Goal: Transaction & Acquisition: Purchase product/service

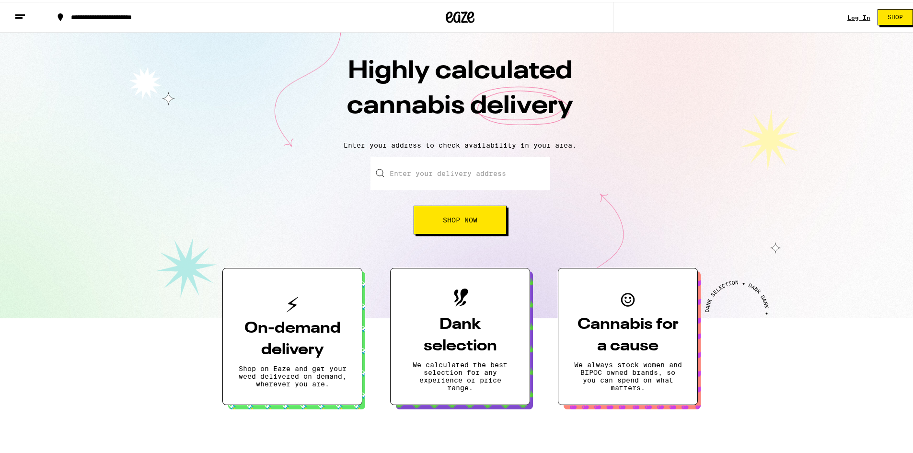
click at [401, 171] on input "Enter your delivery address" at bounding box center [461, 172] width 180 height 34
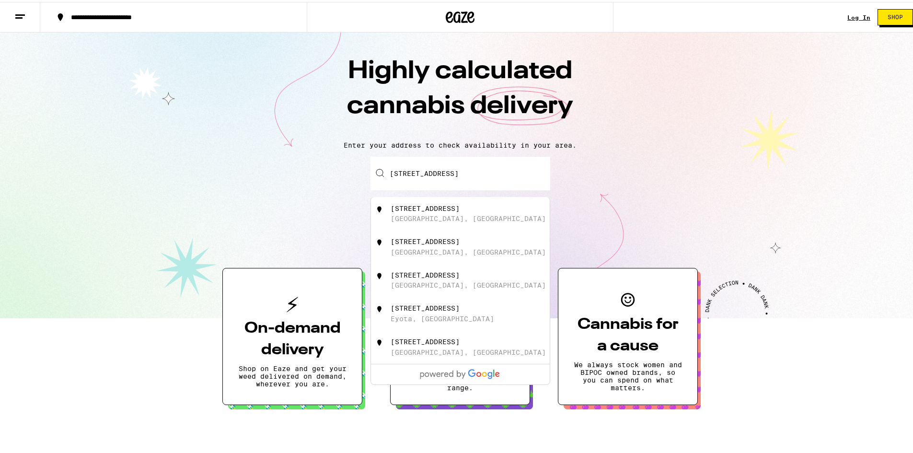
click at [431, 221] on div "Clear Lake, MN" at bounding box center [468, 217] width 155 height 8
type input "3886 140th Ave SE, Clear Lake, MN"
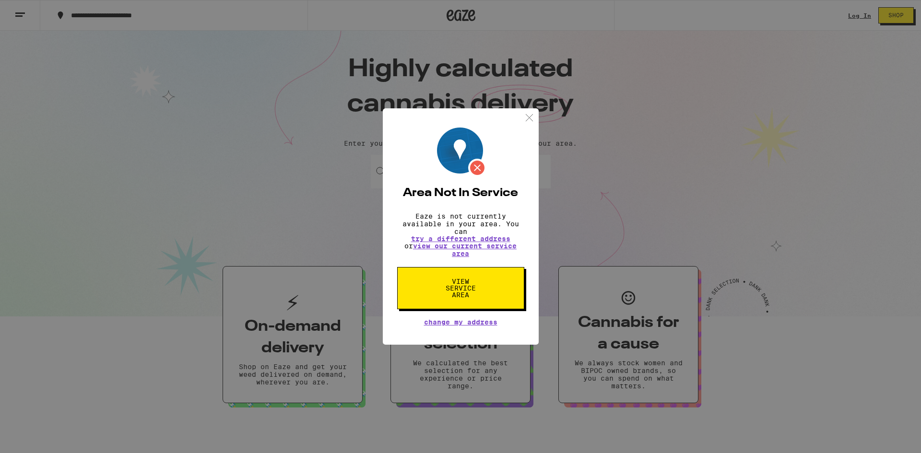
click at [454, 291] on span "View Service Area" at bounding box center [460, 288] width 49 height 20
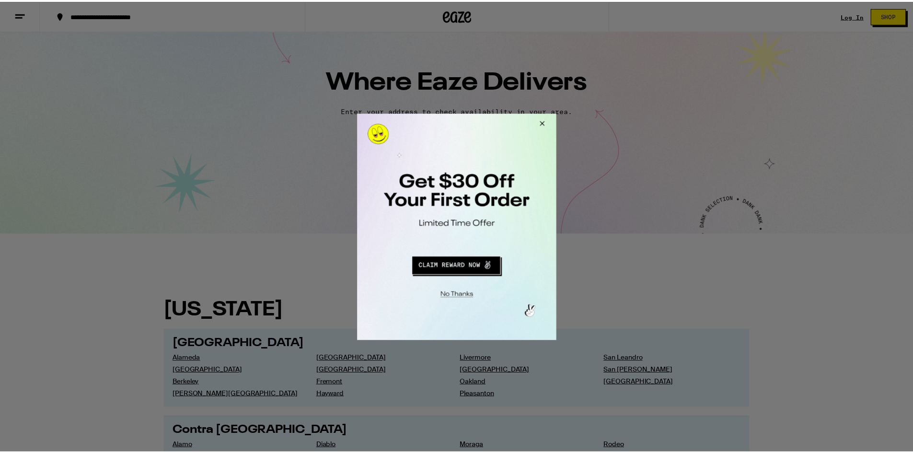
click at [462, 296] on button "Close Modal" at bounding box center [455, 293] width 195 height 15
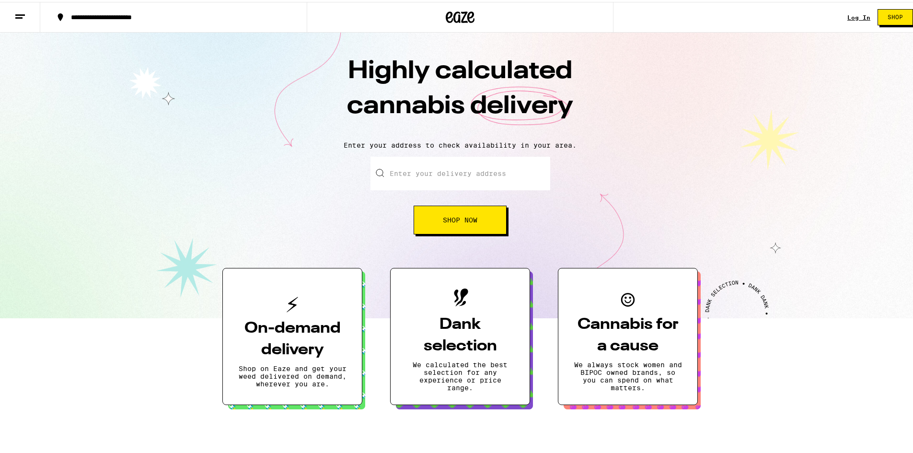
click at [426, 172] on input "Enter your delivery address" at bounding box center [461, 172] width 180 height 34
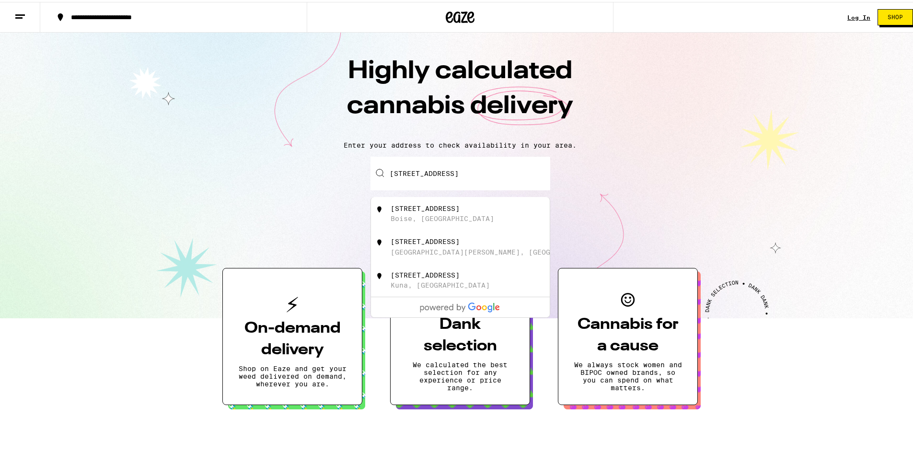
click at [401, 220] on div "Boise, [GEOGRAPHIC_DATA]" at bounding box center [443, 217] width 104 height 8
type input "[STREET_ADDRESS]"
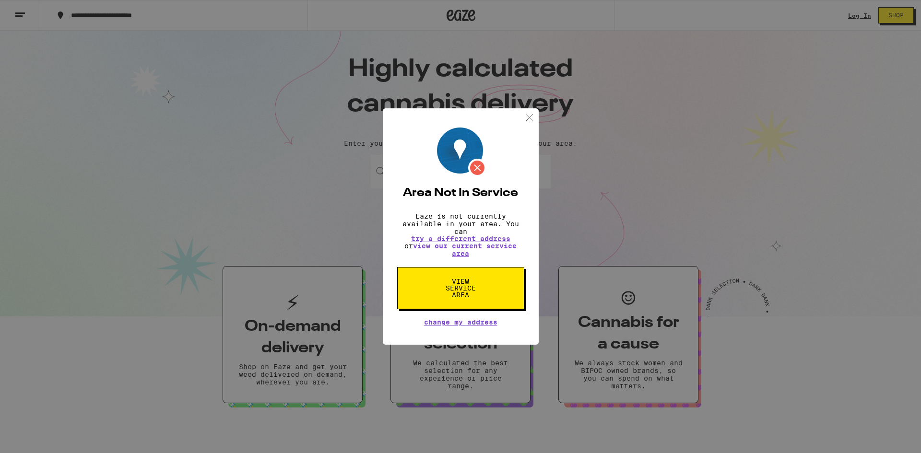
click at [530, 117] on img at bounding box center [529, 118] width 12 height 12
